Goal: Information Seeking & Learning: Learn about a topic

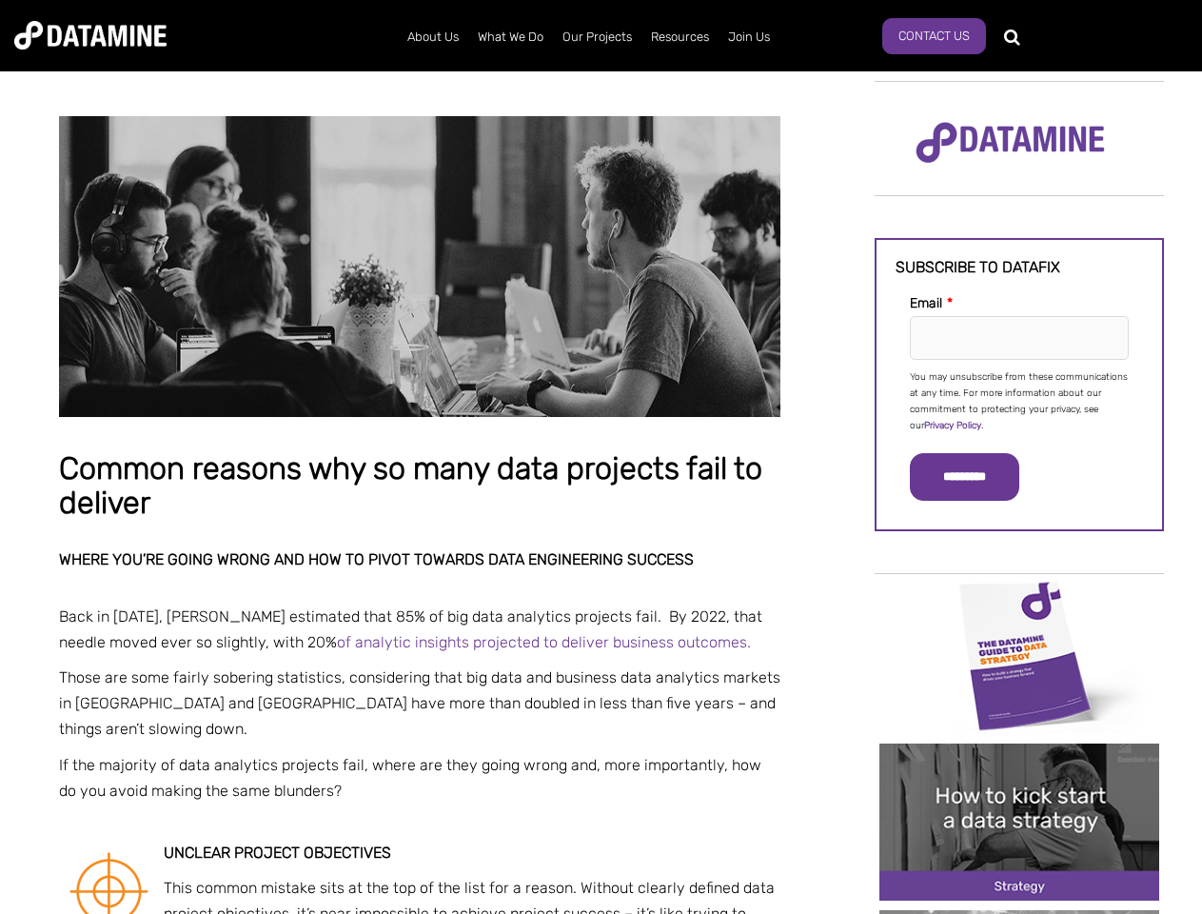
click at [1019, 400] on p "You may unsubscribe from these communications at any time. For more information…" at bounding box center [1019, 401] width 219 height 65
click at [975, 477] on input "*********" at bounding box center [964, 477] width 109 height 48
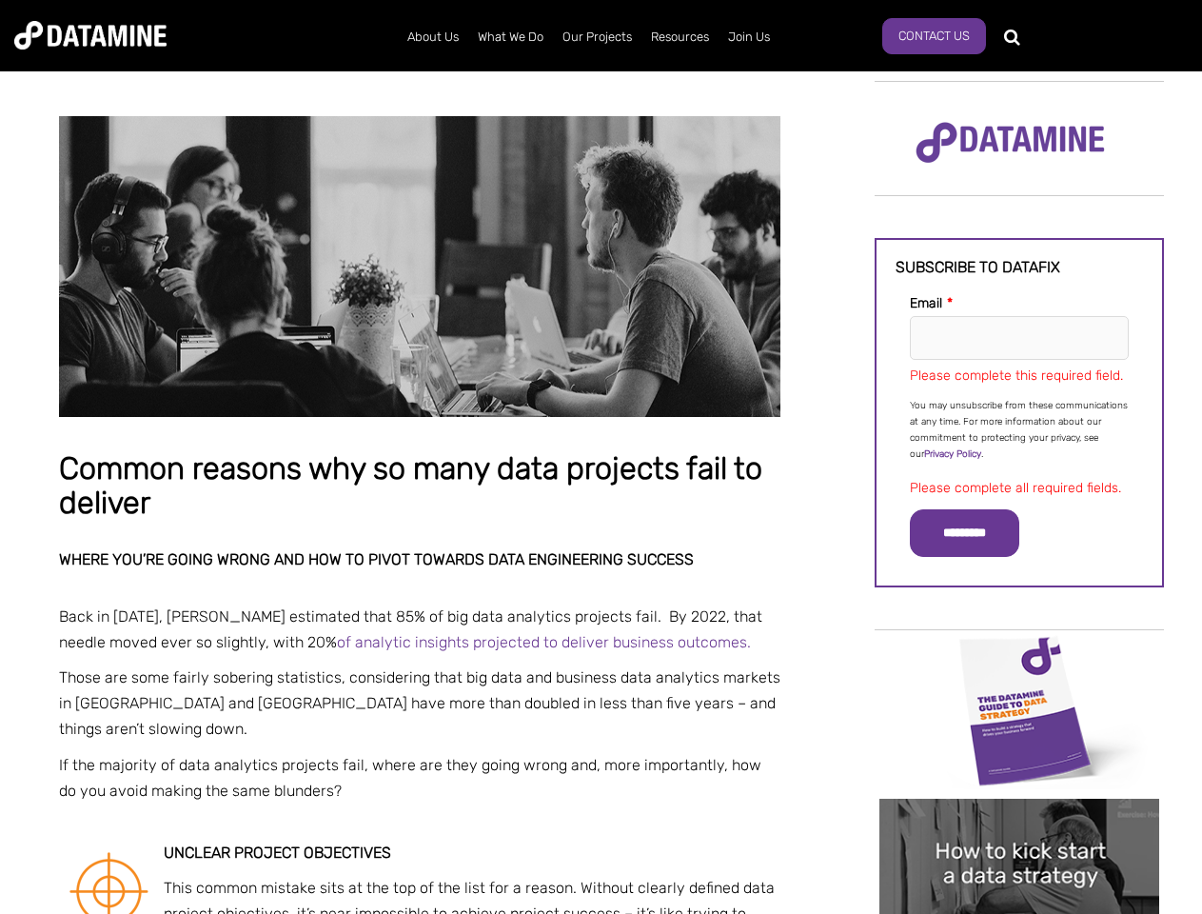
click at [1019, 654] on img "Image grid with {{ image_count }} images." at bounding box center [1019, 710] width 280 height 157
click at [1019, 654] on div "✕" at bounding box center [601, 457] width 1202 height 914
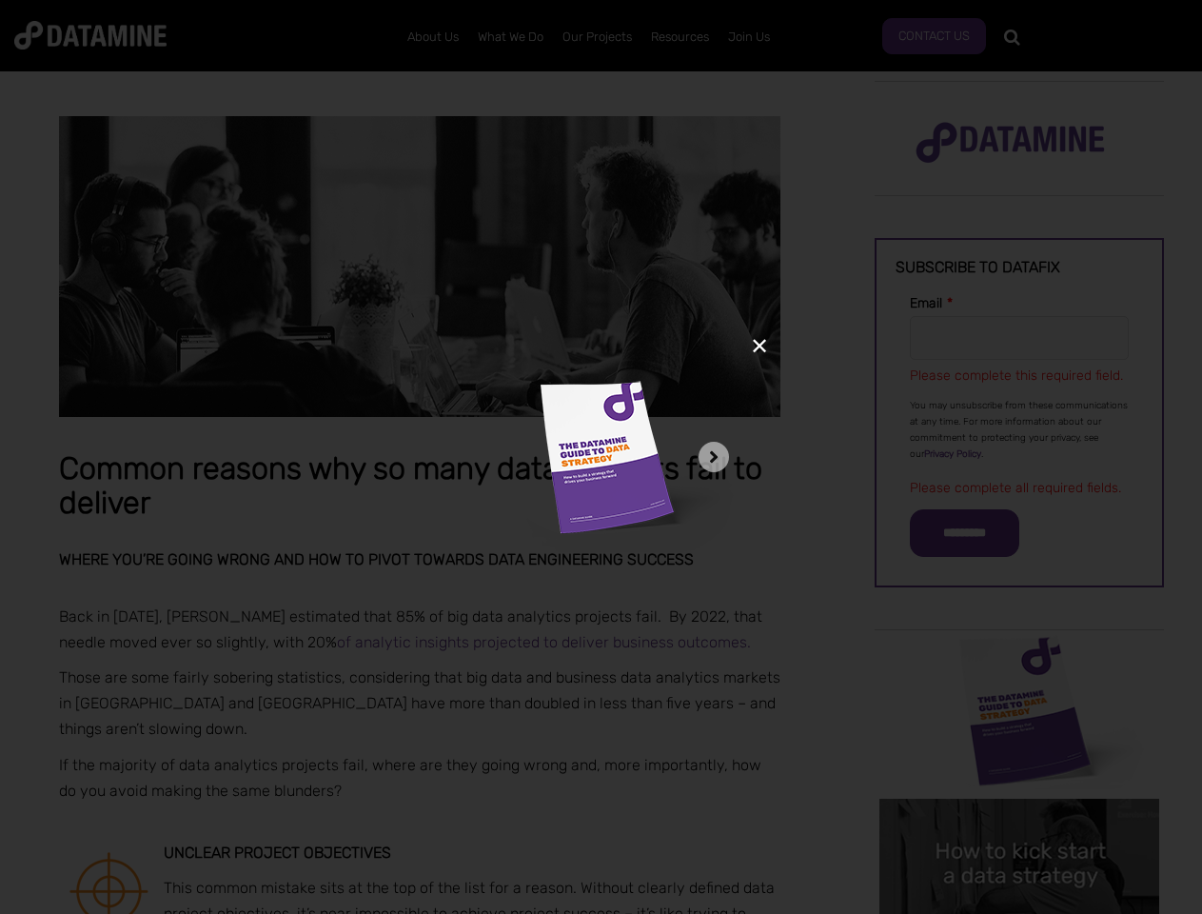
click at [1019, 821] on div "✕" at bounding box center [601, 457] width 1202 height 914
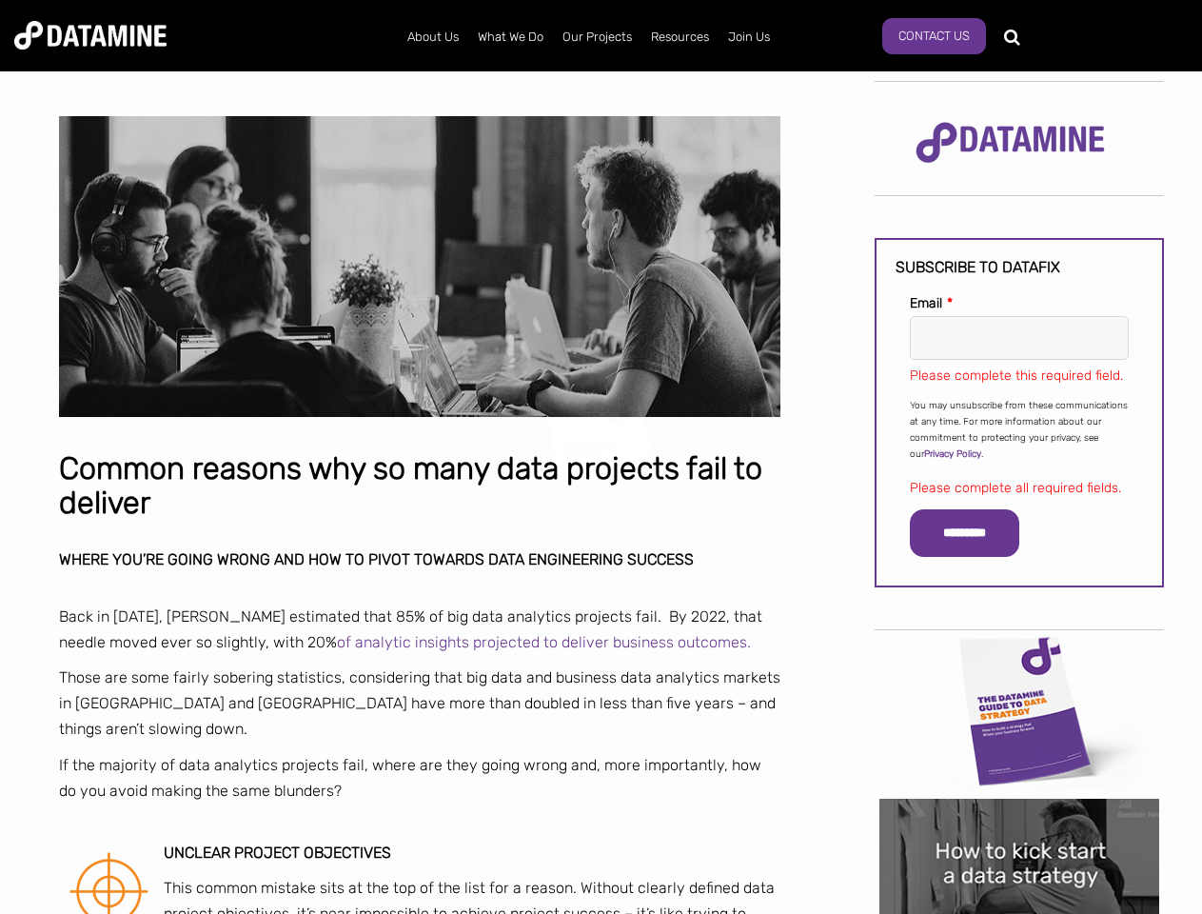
click at [1019, 821] on img "Image grid with {{ image_count }} images." at bounding box center [1019, 876] width 280 height 157
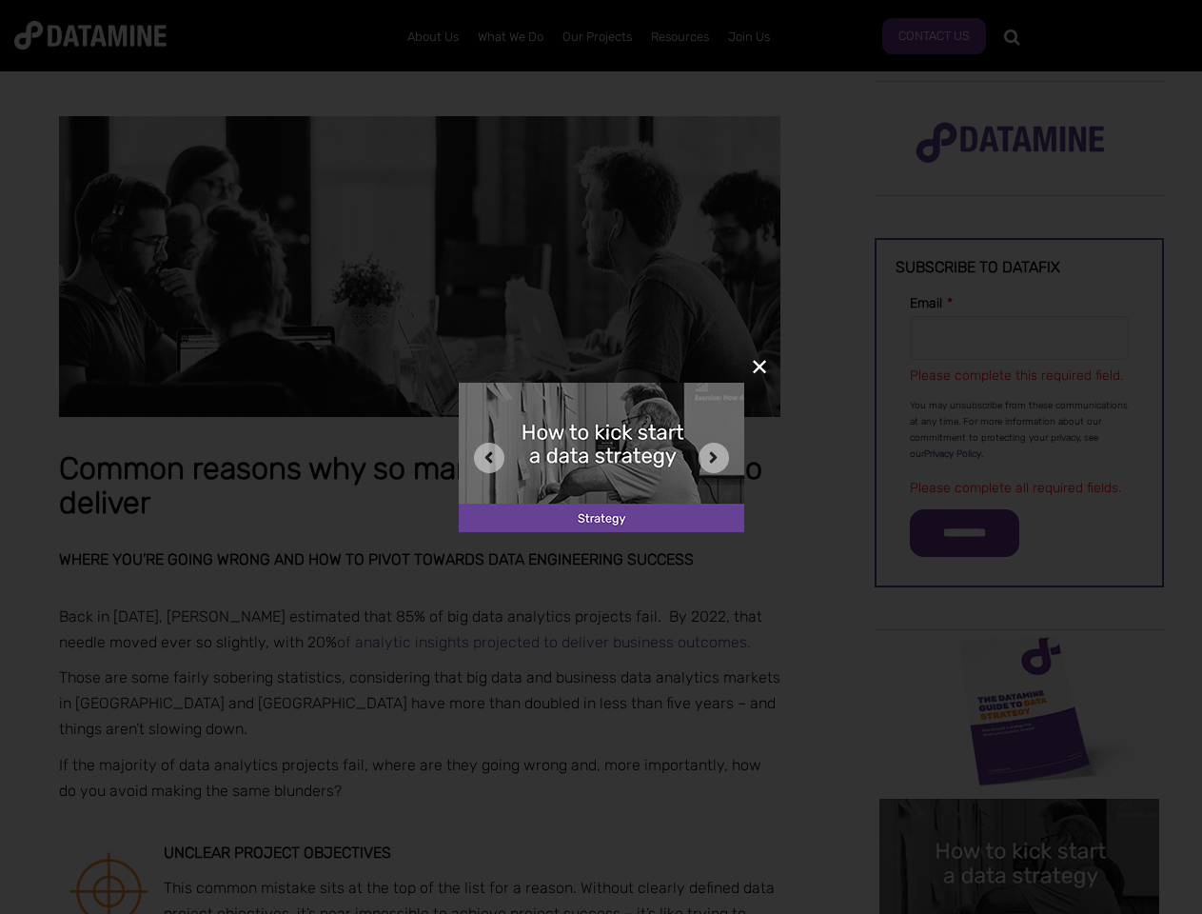
click at [1019, 912] on div "✕" at bounding box center [601, 457] width 1202 height 914
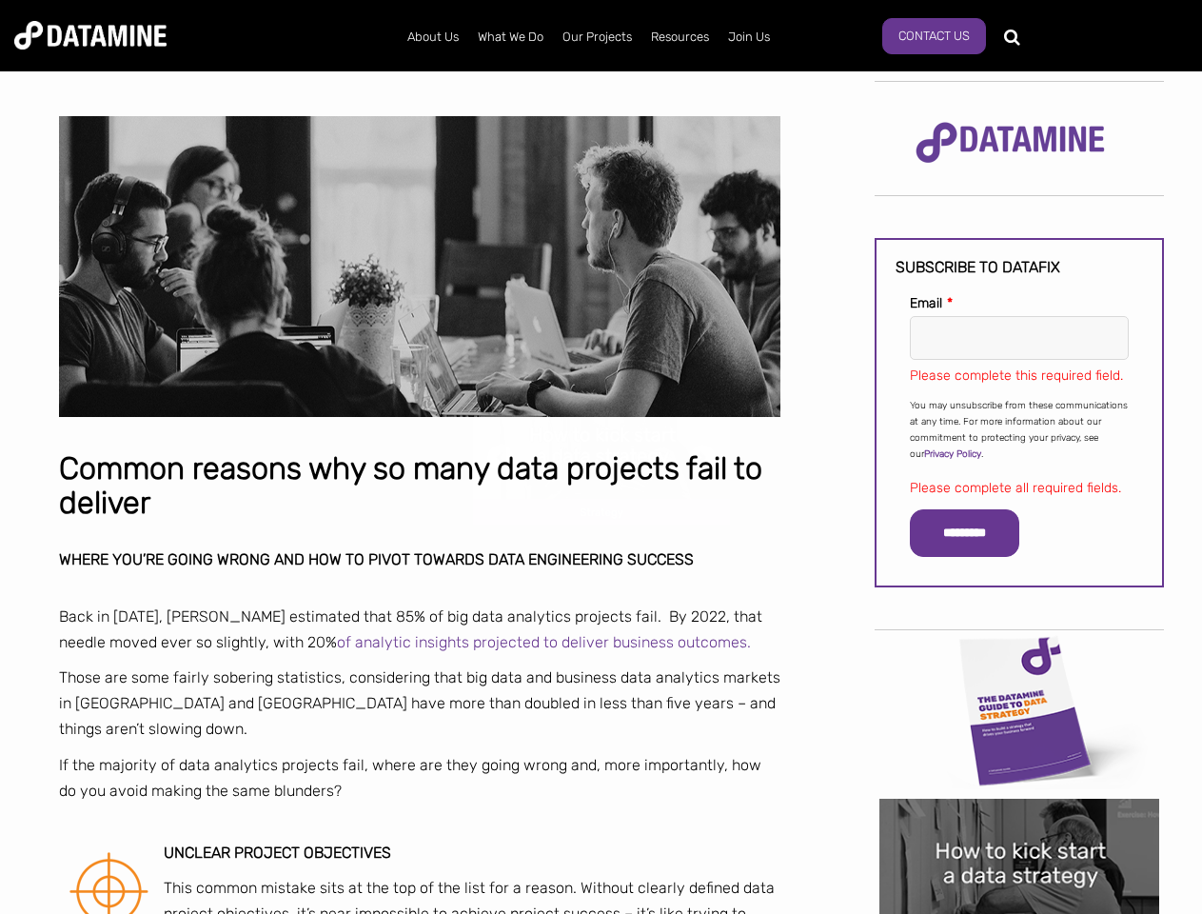
click at [1019, 912] on div "✕" at bounding box center [601, 457] width 1202 height 914
